Goal: Check status: Check status

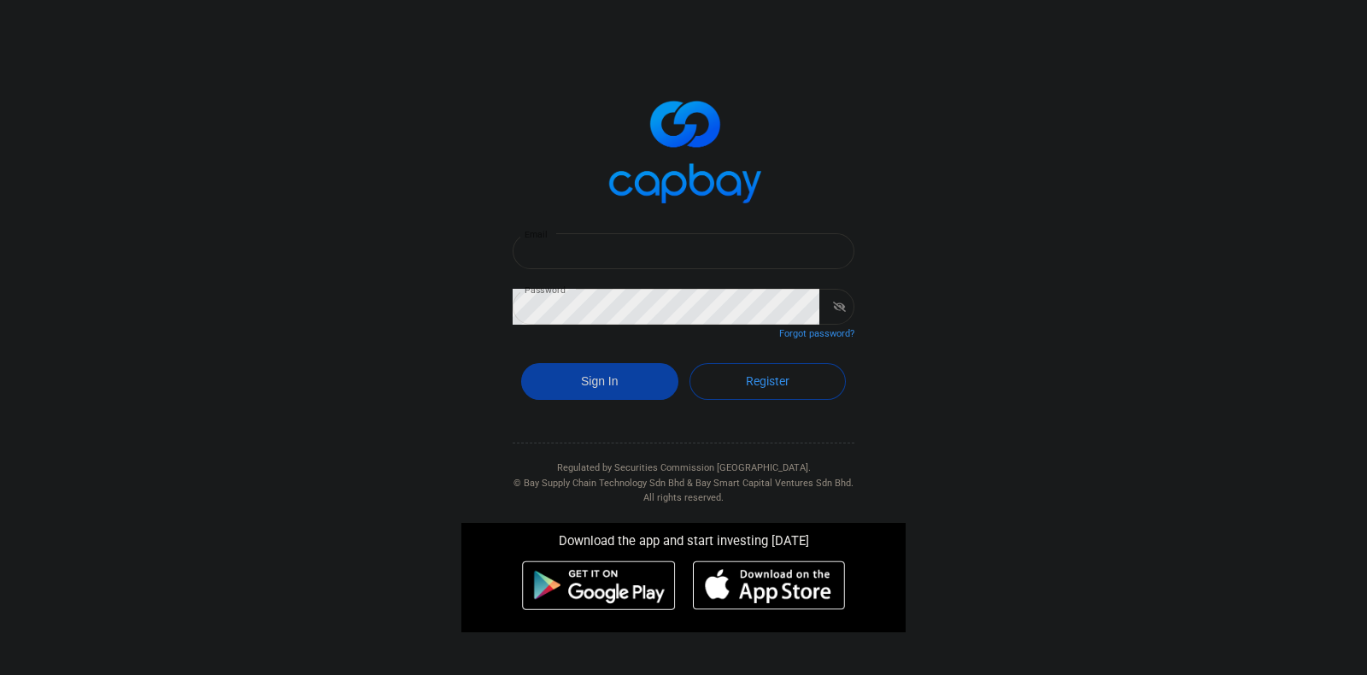
type input "[EMAIL_ADDRESS][DOMAIN_NAME]"
click at [617, 378] on button "Sign In" at bounding box center [599, 381] width 157 height 37
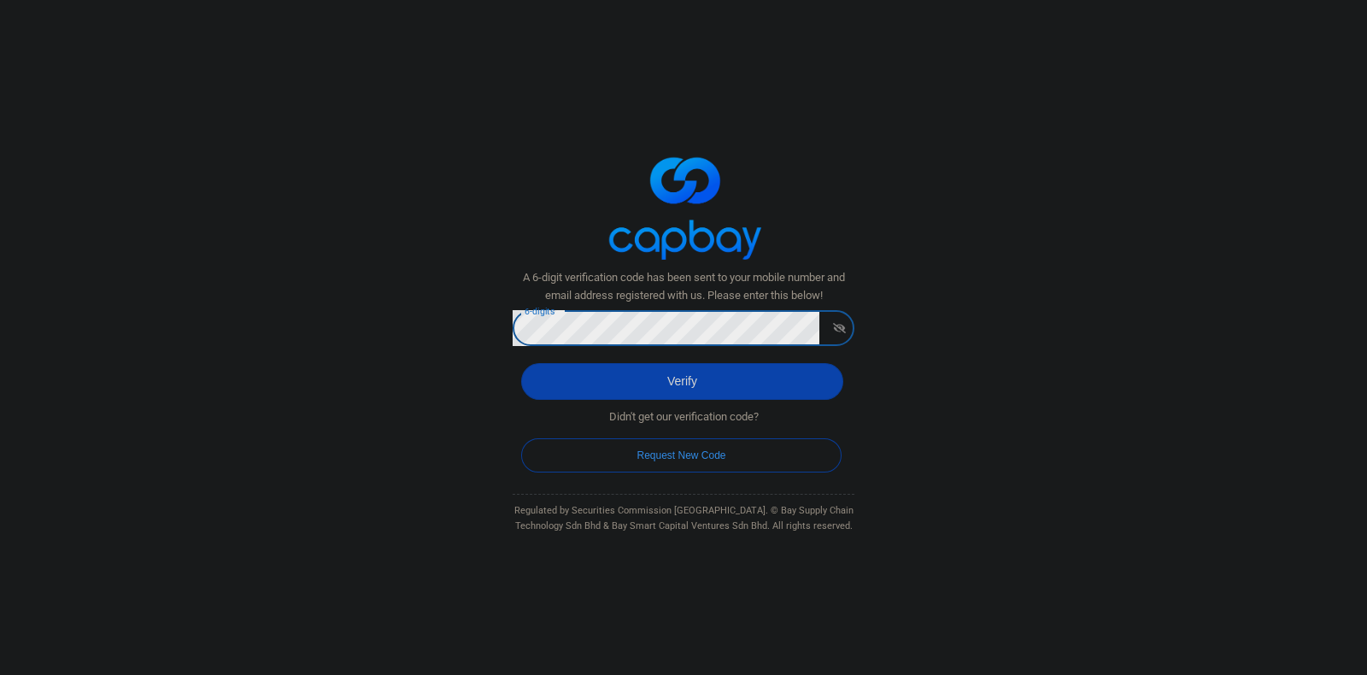
click at [521, 363] on button "Verify" at bounding box center [682, 381] width 322 height 37
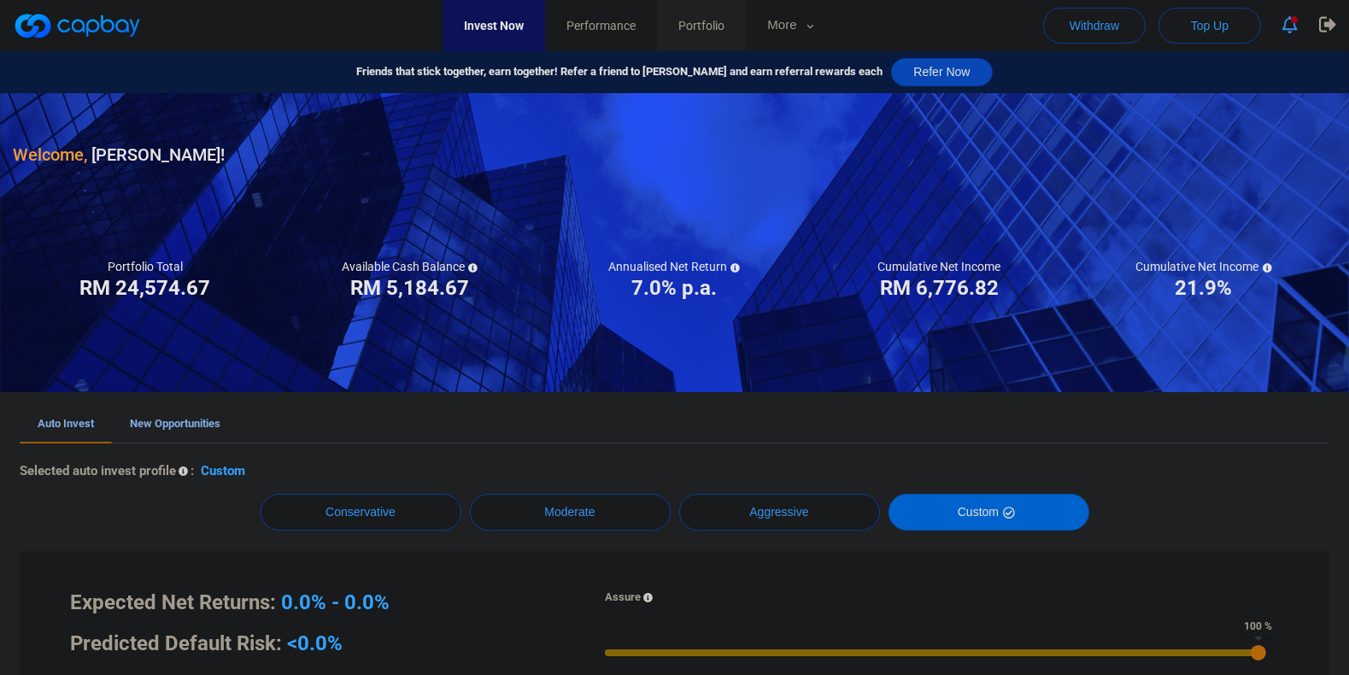
click at [725, 17] on span "Portfolio" at bounding box center [702, 25] width 46 height 19
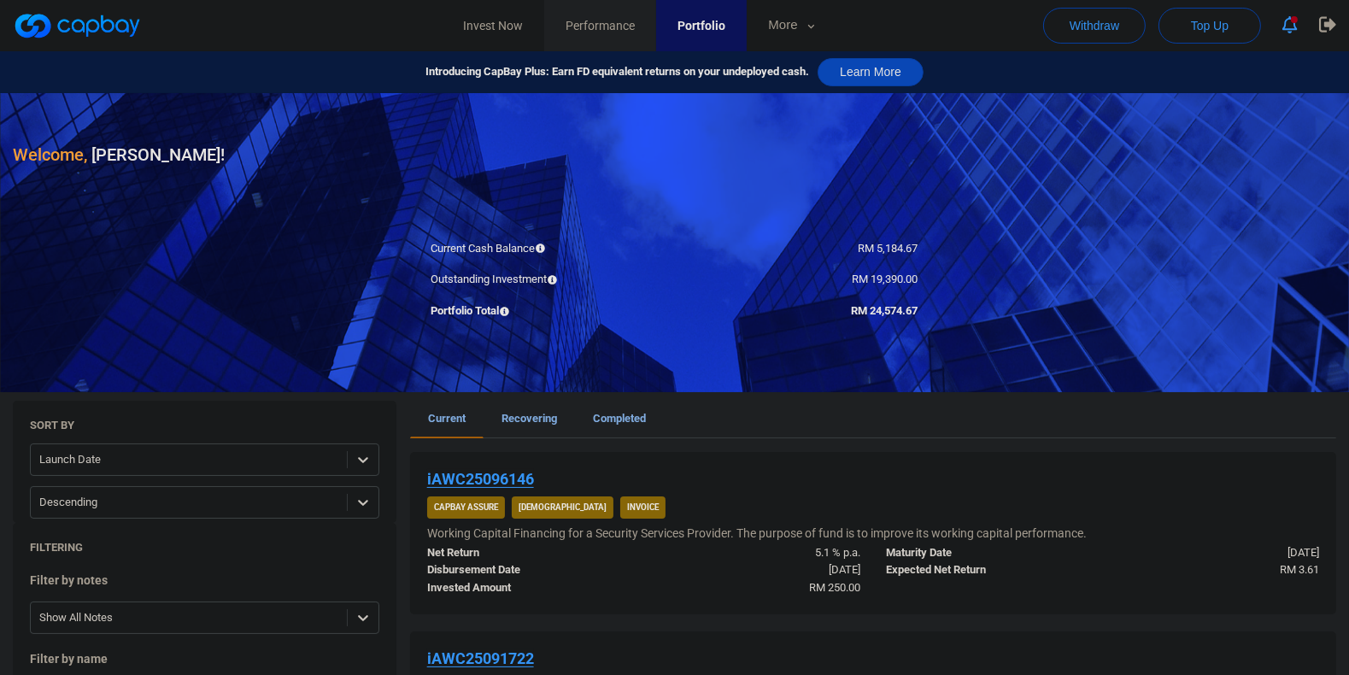
click at [619, 25] on span "Performance" at bounding box center [600, 25] width 69 height 19
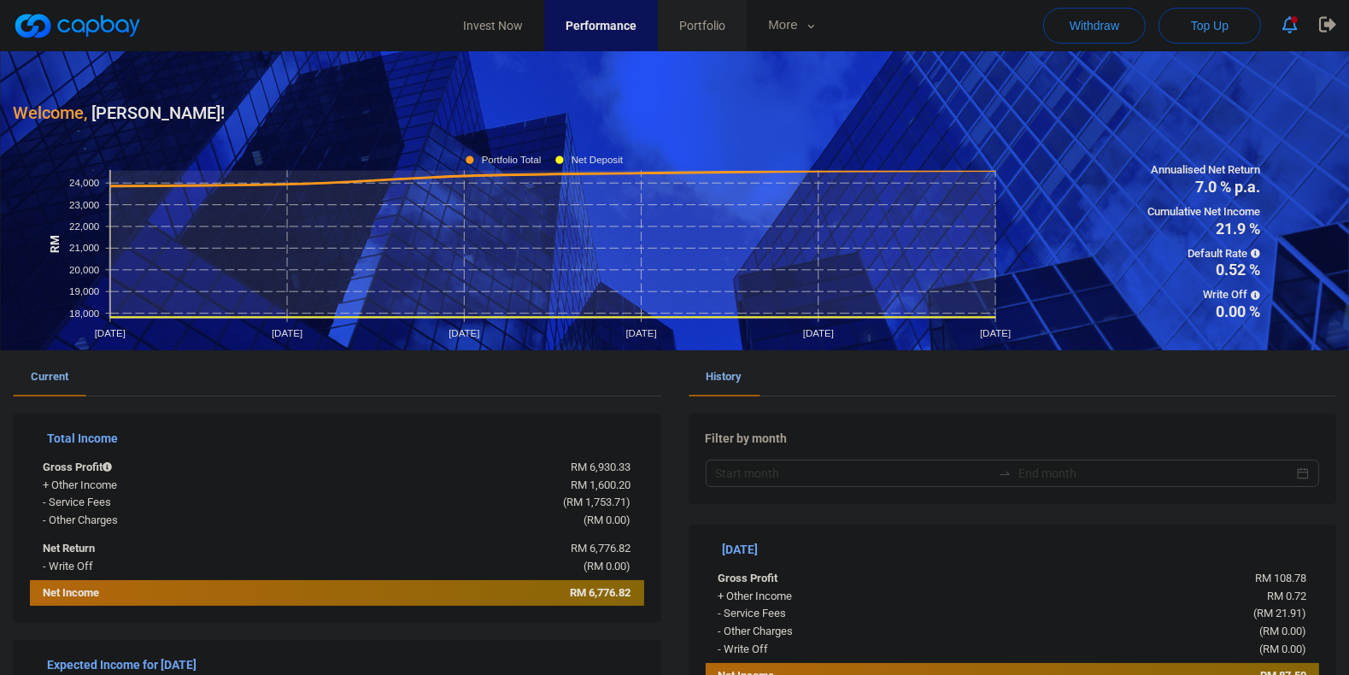
click at [726, 22] on span "Portfolio" at bounding box center [702, 25] width 46 height 19
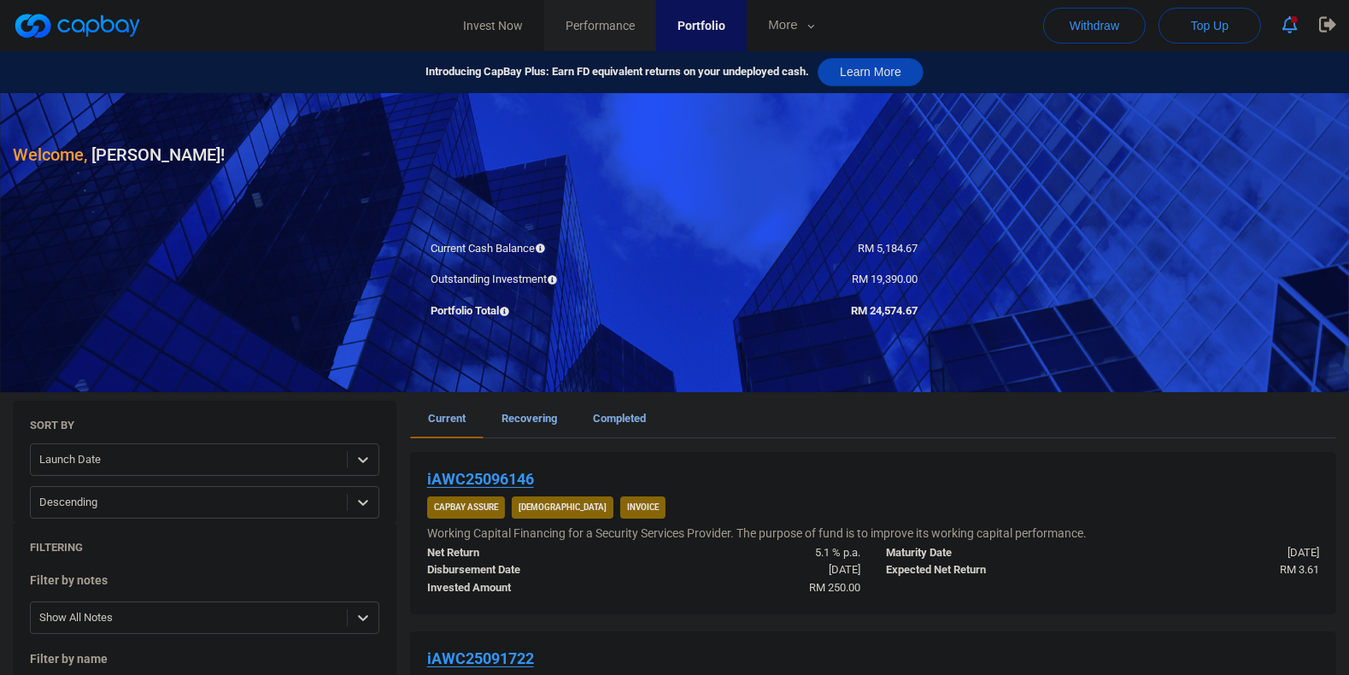
click at [573, 31] on span "Performance" at bounding box center [600, 25] width 69 height 19
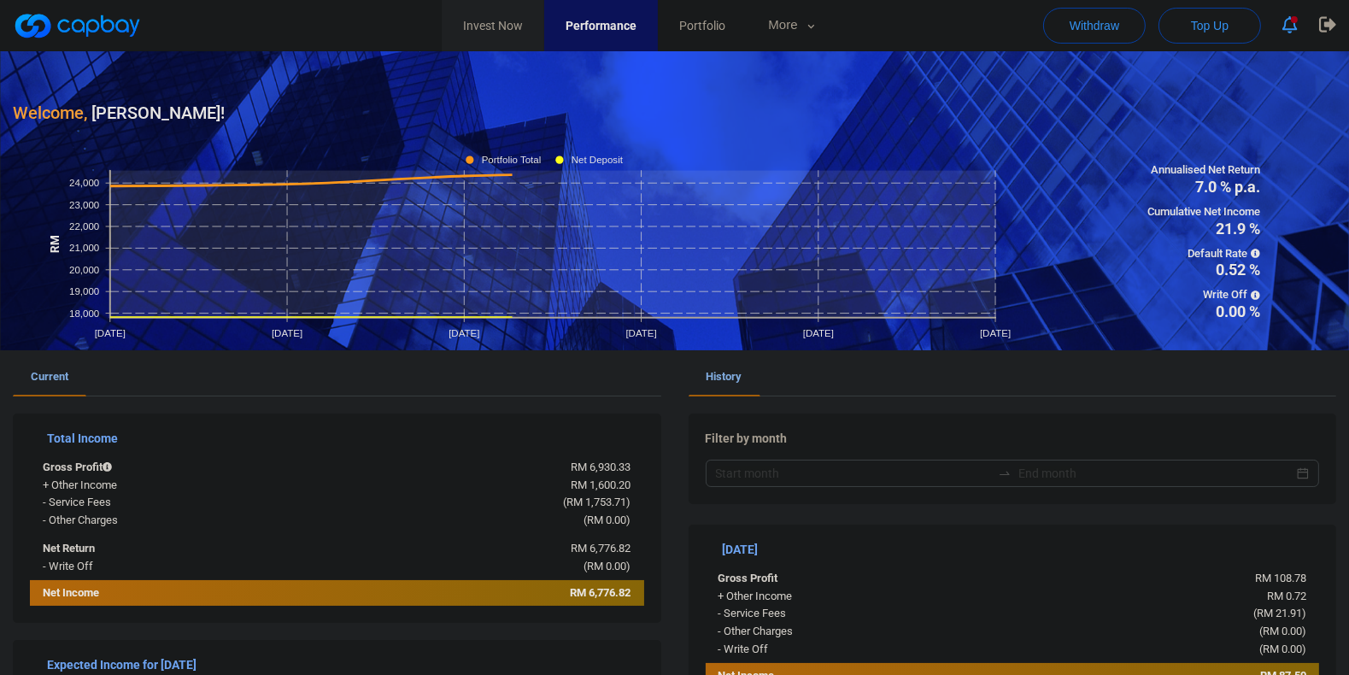
click at [468, 32] on link "Invest Now" at bounding box center [493, 25] width 103 height 51
